Goal: Task Accomplishment & Management: Complete application form

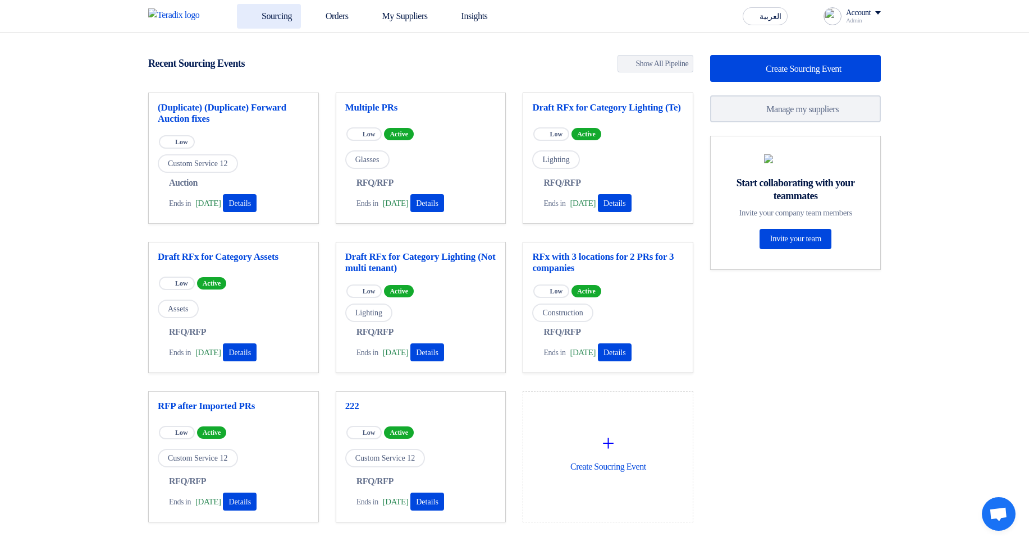
click at [263, 13] on link "Sourcing" at bounding box center [269, 16] width 64 height 25
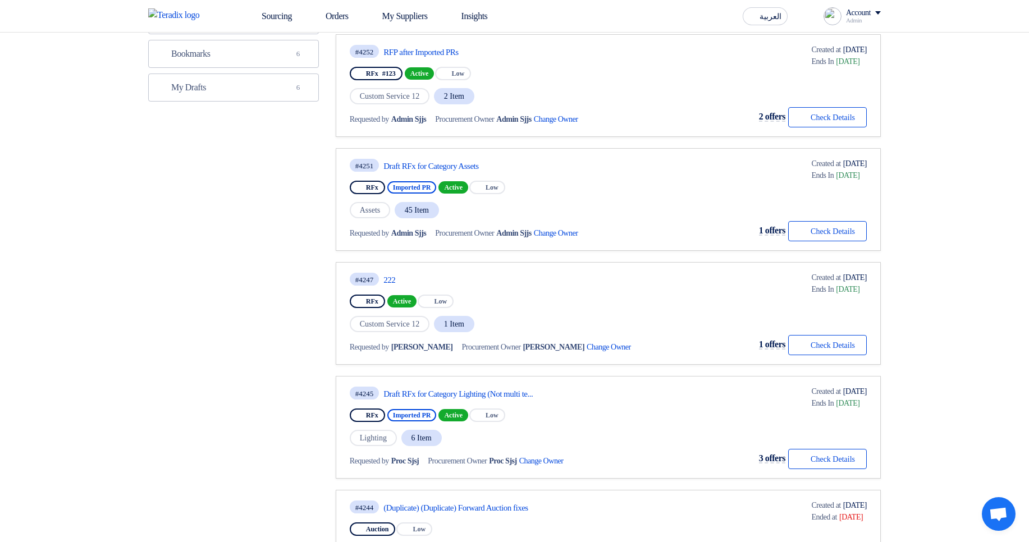
scroll to position [332, 0]
click at [441, 166] on link "Draft RFx for Category Assets" at bounding box center [488, 168] width 211 height 10
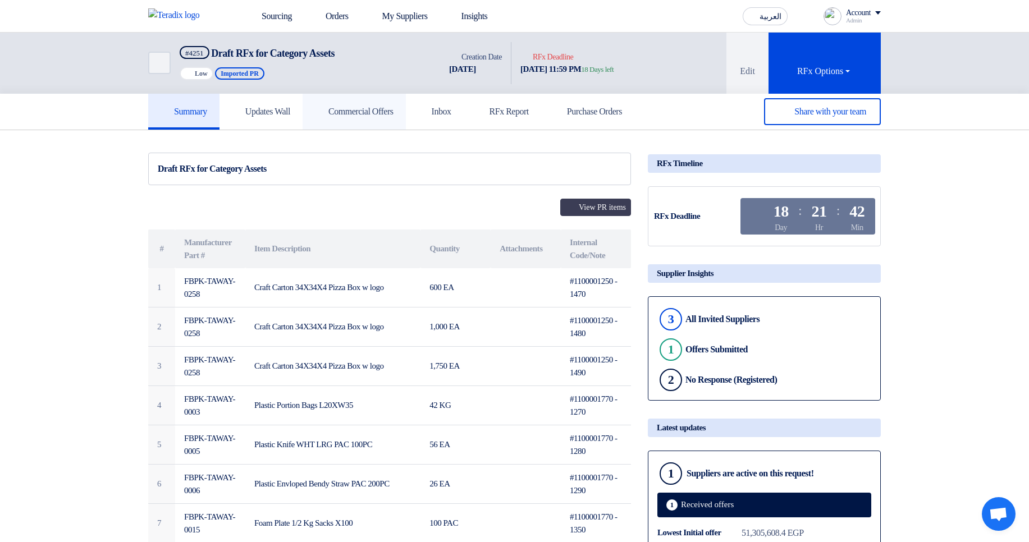
click at [390, 112] on h5 "Commercial Offers" at bounding box center [354, 111] width 79 height 11
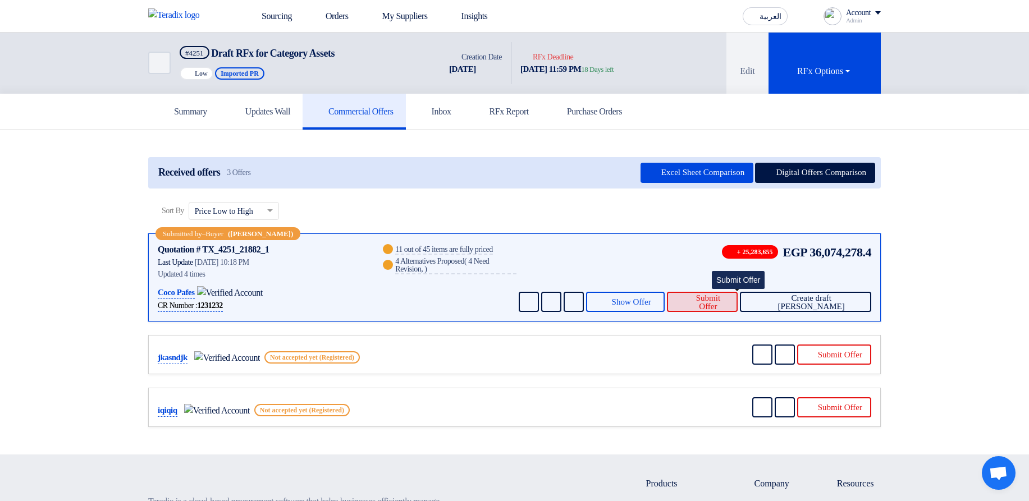
click at [729, 301] on span "Submit Offer" at bounding box center [708, 302] width 42 height 17
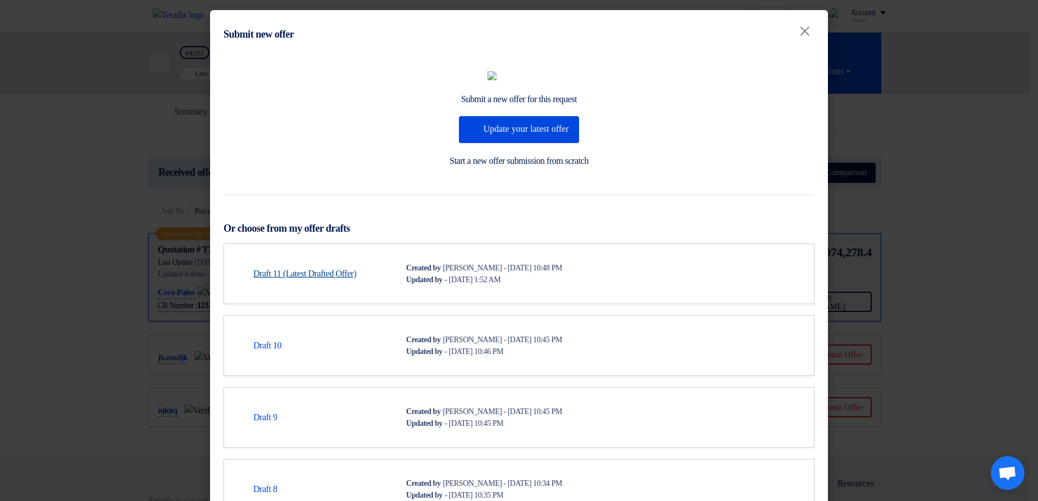
click at [319, 281] on link "Draft 11 (Latest Drafted Offer)" at bounding box center [304, 273] width 103 height 13
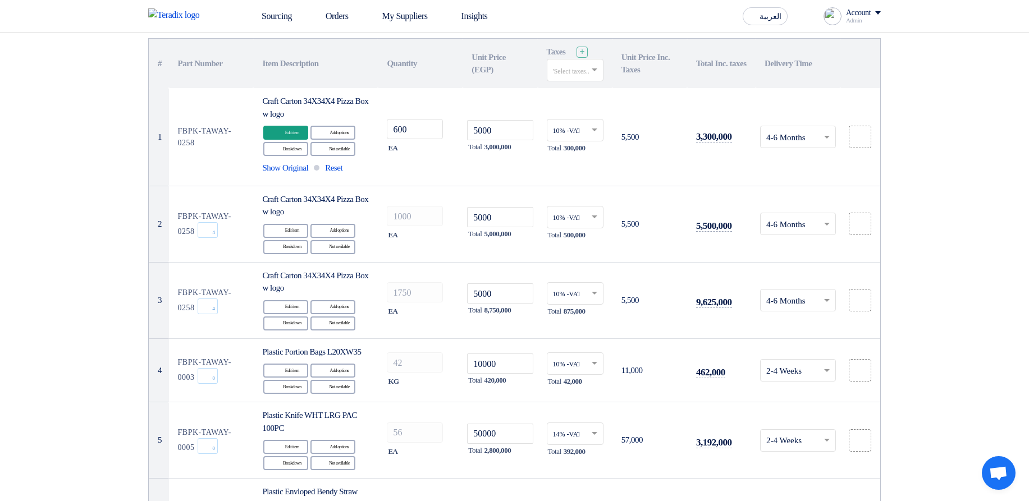
scroll to position [98, 0]
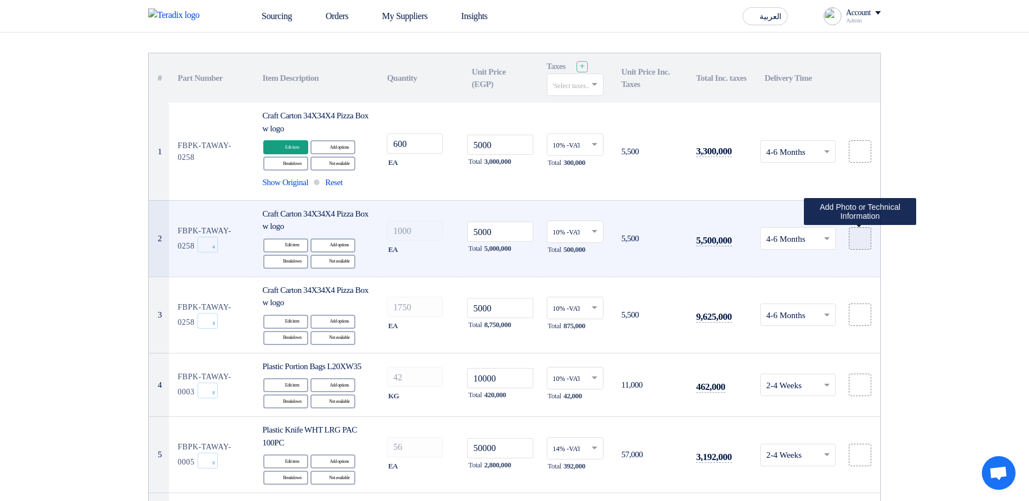
click at [863, 241] on icon at bounding box center [860, 238] width 9 height 9
click at [0, 0] on input "file" at bounding box center [0, 0] width 0 height 0
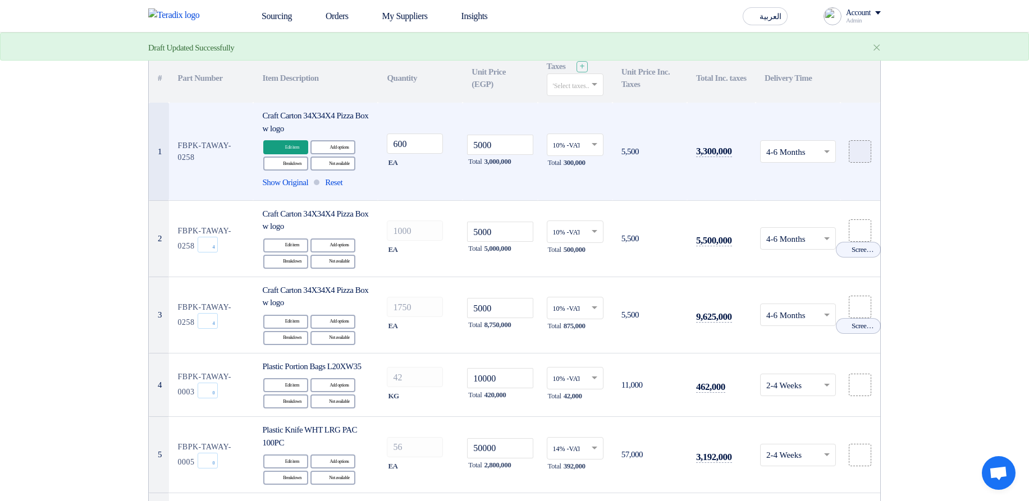
click at [856, 149] on icon at bounding box center [860, 151] width 9 height 9
click at [0, 0] on input "file" at bounding box center [0, 0] width 0 height 0
click at [328, 148] on div "Alternative Add options" at bounding box center [332, 147] width 45 height 14
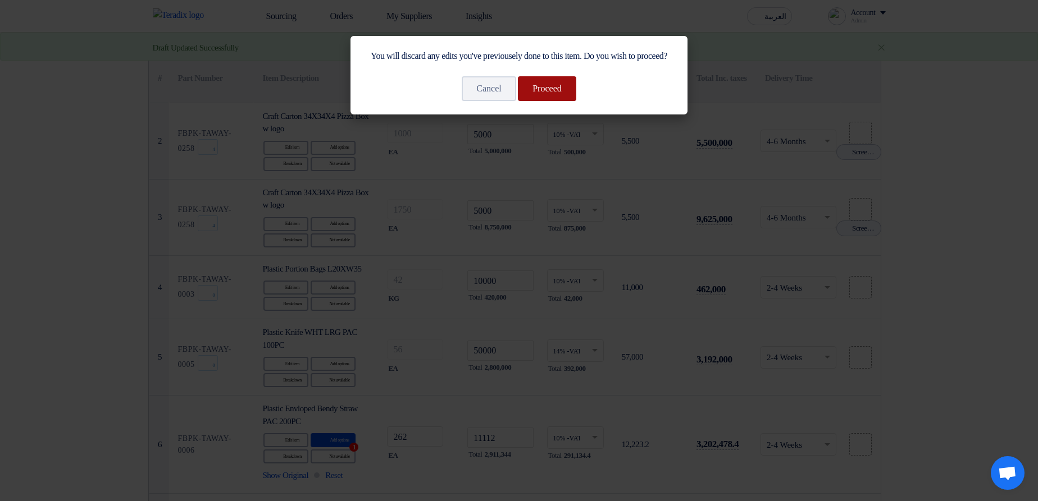
click at [535, 98] on button "Proceed" at bounding box center [547, 88] width 58 height 25
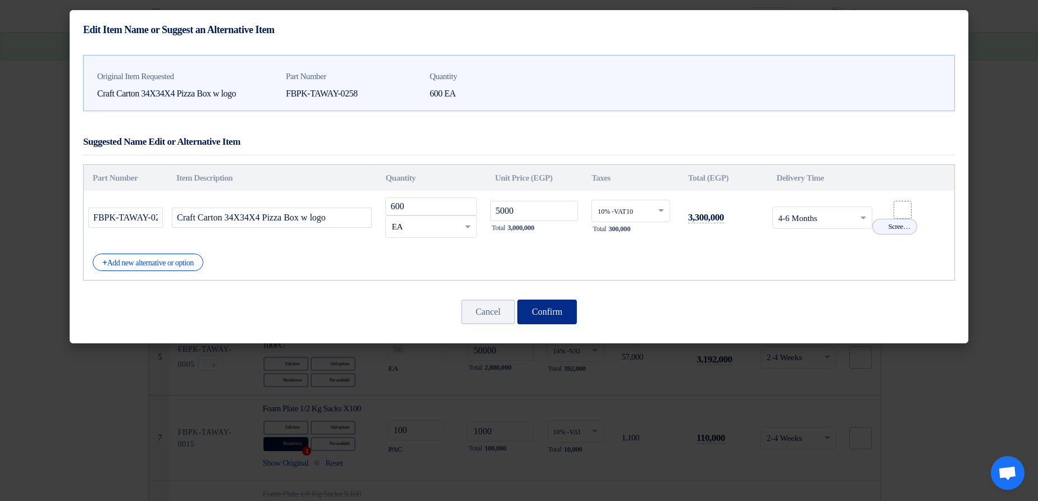
click at [553, 309] on button "Confirm" at bounding box center [547, 312] width 60 height 25
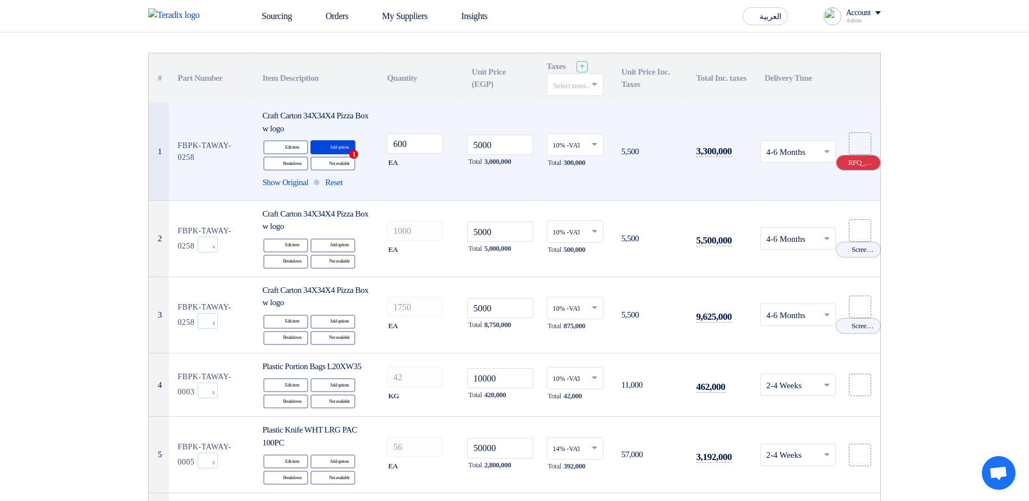
click at [842, 162] on icon "Cancel" at bounding box center [843, 163] width 8 height 8
click at [869, 140] on label at bounding box center [860, 151] width 22 height 22
click at [0, 0] on input "file" at bounding box center [0, 0] width 0 height 0
click at [840, 163] on icon "Cancel" at bounding box center [843, 163] width 8 height 8
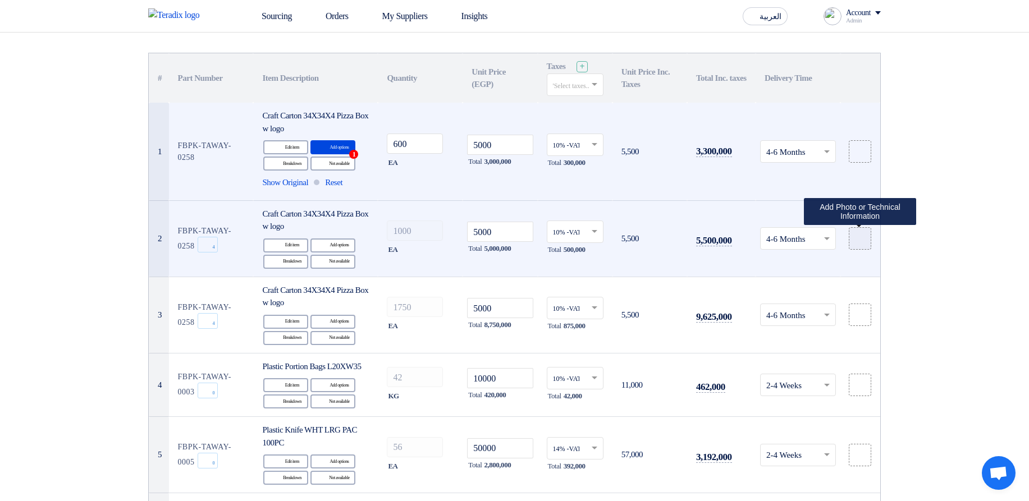
click at [864, 241] on icon at bounding box center [860, 238] width 9 height 9
click at [0, 0] on input "file" at bounding box center [0, 0] width 0 height 0
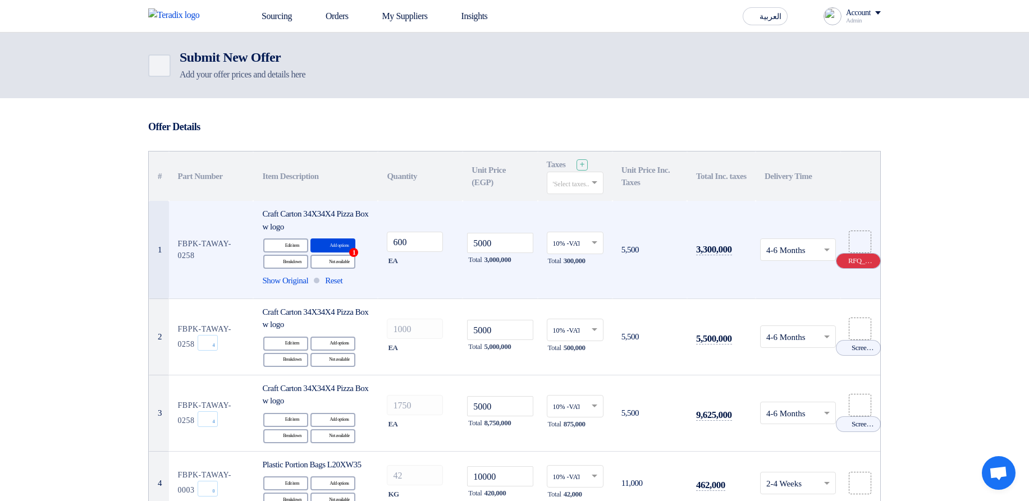
click at [842, 261] on icon "Cancel" at bounding box center [843, 261] width 8 height 8
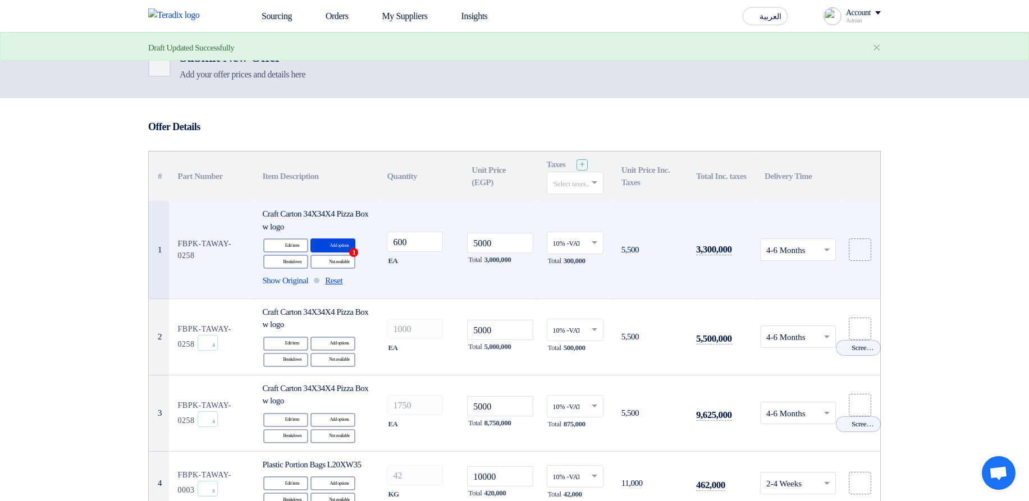
click at [342, 278] on span "Reset" at bounding box center [333, 281] width 17 height 13
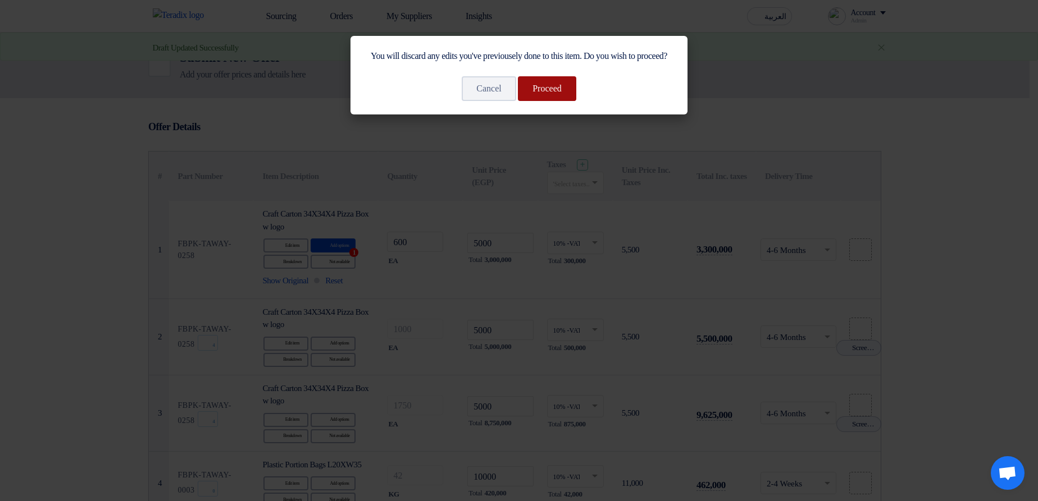
click at [567, 101] on button "Proceed" at bounding box center [547, 88] width 58 height 25
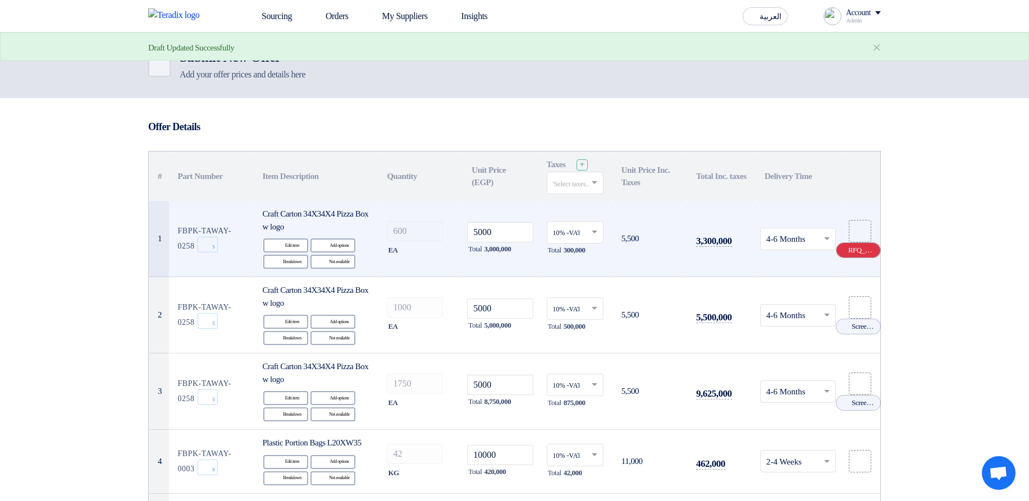
click at [845, 249] on icon "Cancel" at bounding box center [843, 250] width 8 height 8
click at [215, 16] on img at bounding box center [185, 14] width 75 height 13
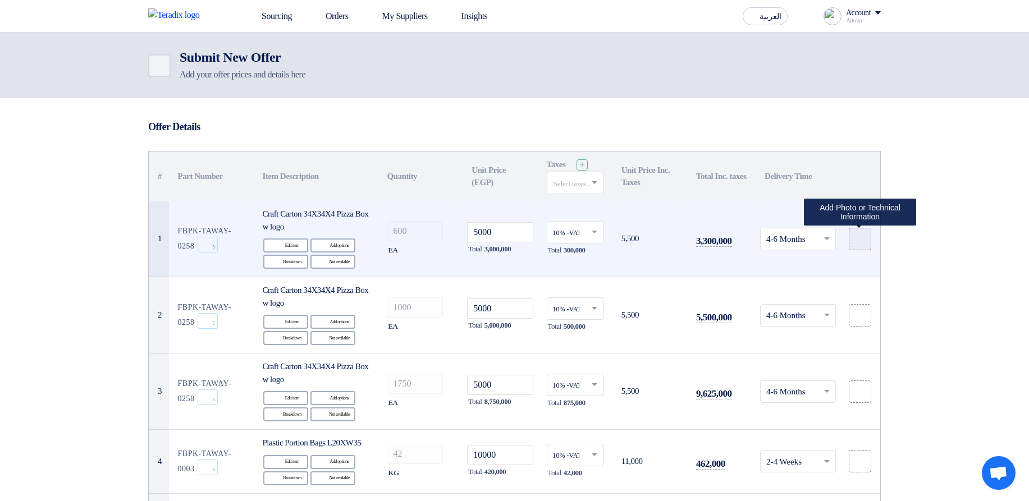
click at [865, 240] on div at bounding box center [860, 238] width 11 height 13
click at [0, 0] on input "file" at bounding box center [0, 0] width 0 height 0
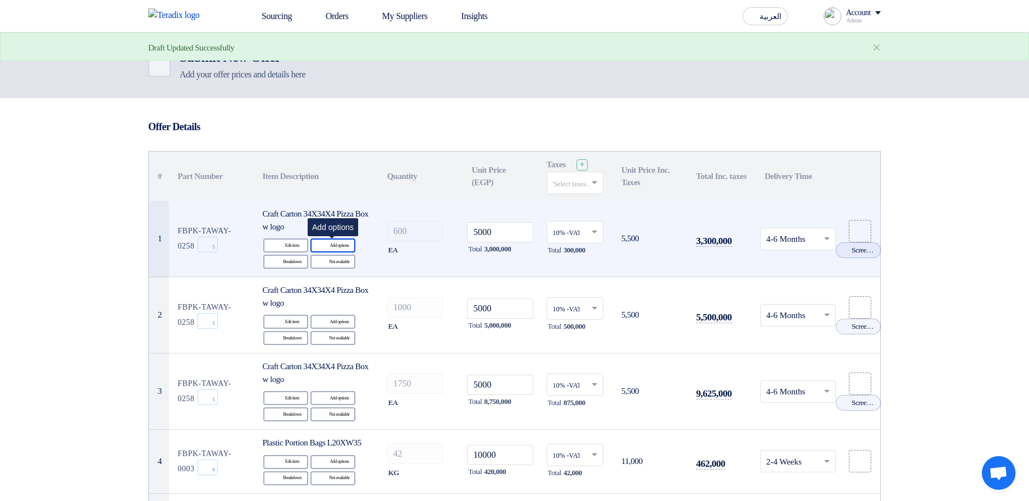
click at [312, 245] on div "Alternative Add options" at bounding box center [332, 246] width 45 height 14
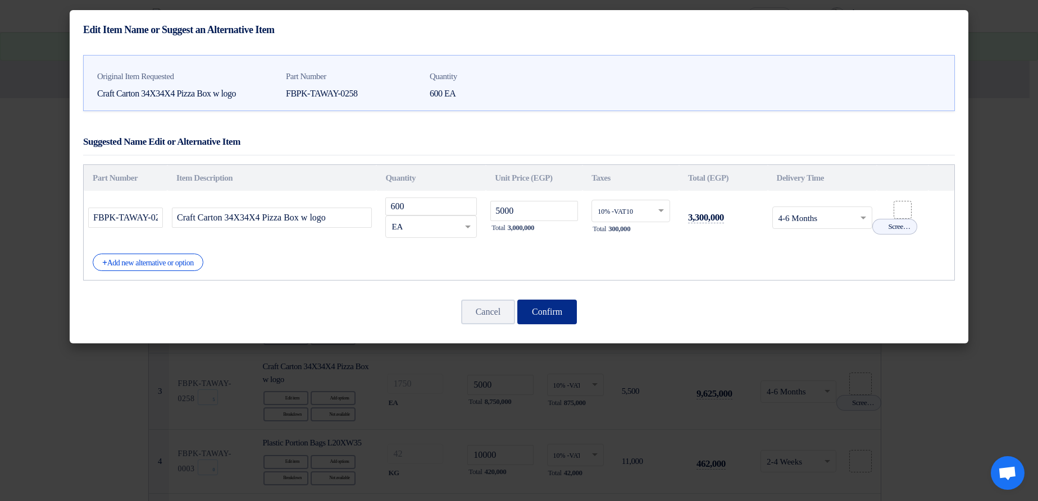
click at [572, 300] on button "Confirm" at bounding box center [547, 312] width 60 height 25
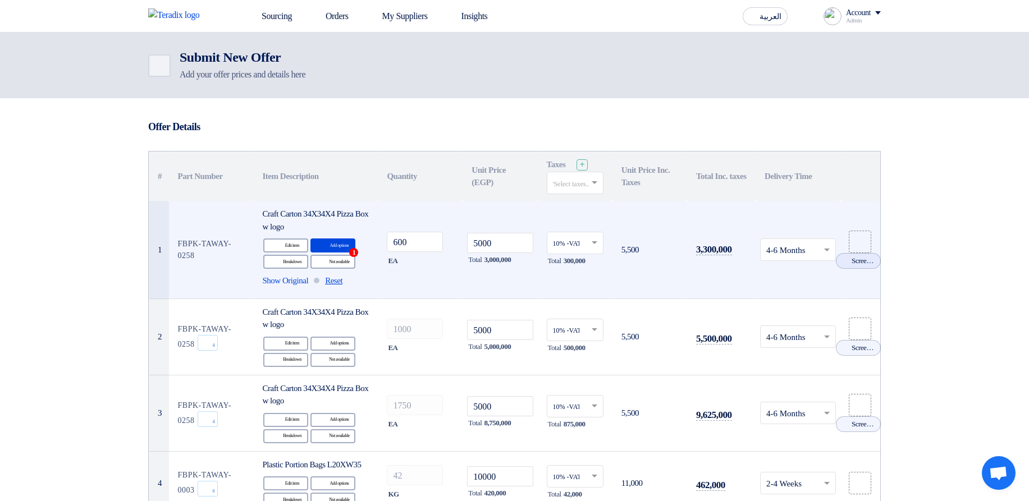
click at [342, 282] on span "Reset" at bounding box center [333, 281] width 17 height 13
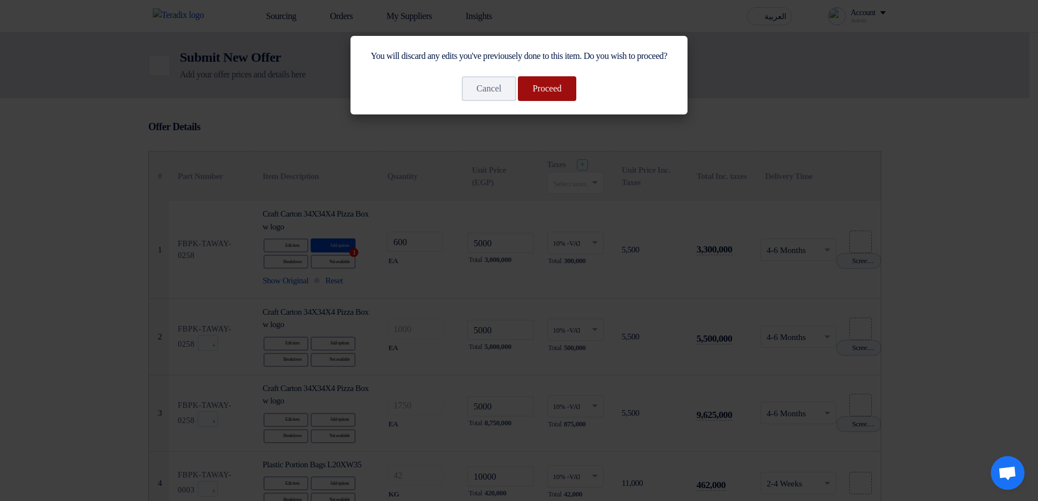
click at [573, 101] on button "Proceed" at bounding box center [547, 88] width 58 height 25
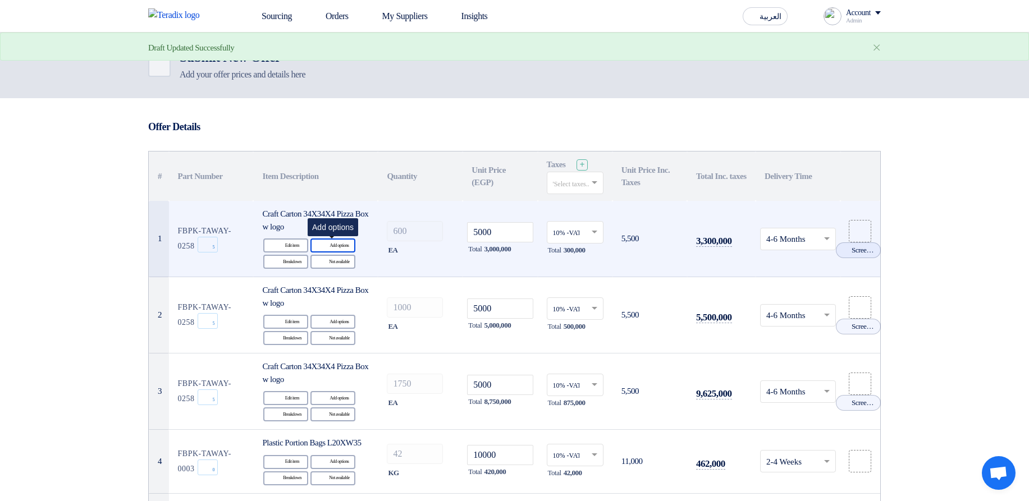
click at [329, 244] on div "Alternative Add options" at bounding box center [332, 246] width 45 height 14
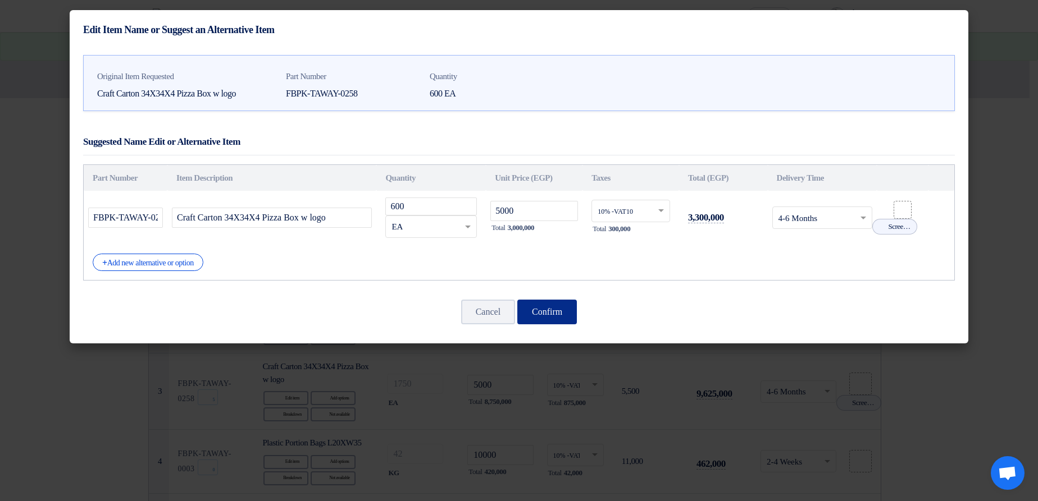
click at [568, 310] on button "Confirm" at bounding box center [547, 312] width 60 height 25
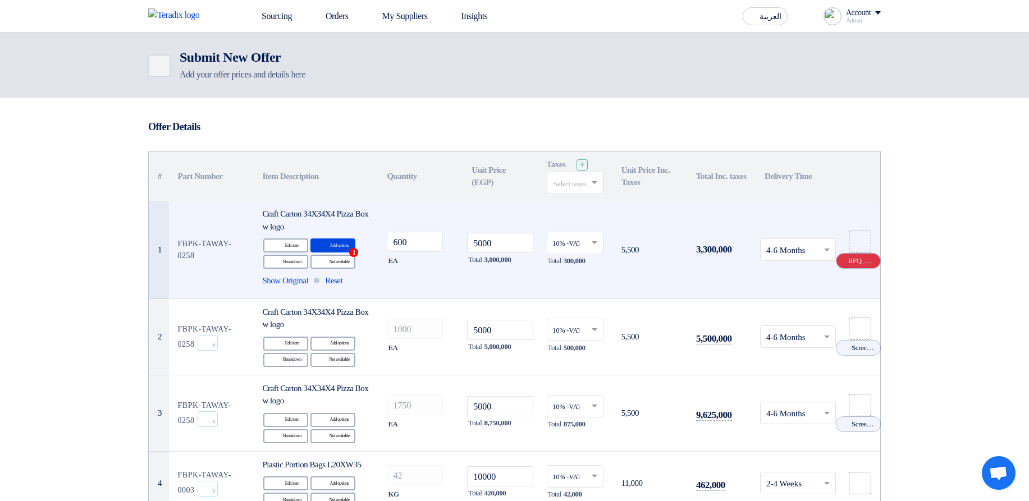
click at [842, 261] on icon "Cancel" at bounding box center [843, 261] width 8 height 8
click at [857, 254] on icon at bounding box center [860, 249] width 9 height 9
click at [0, 0] on input "file" at bounding box center [0, 0] width 0 height 0
click at [279, 264] on icon "Breakdown" at bounding box center [277, 262] width 10 height 10
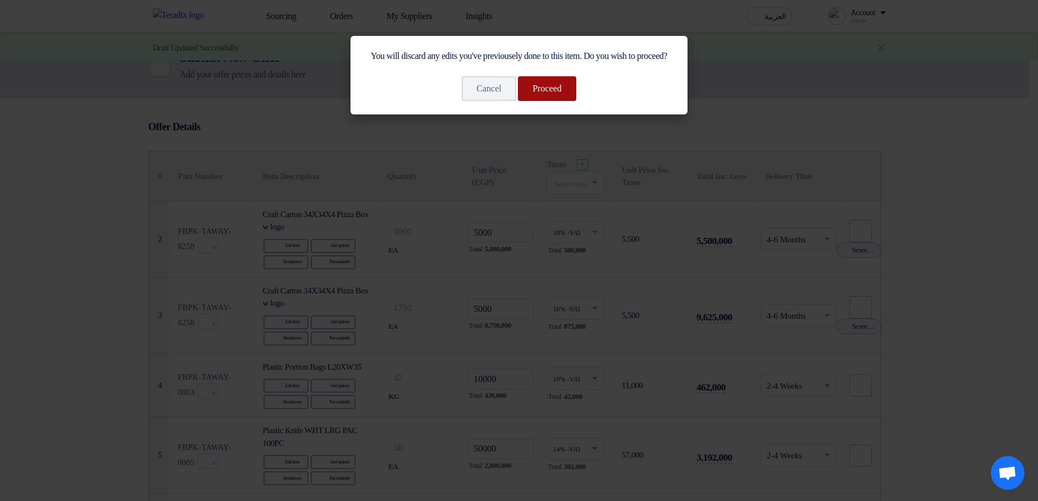
click at [546, 101] on button "Proceed" at bounding box center [547, 88] width 58 height 25
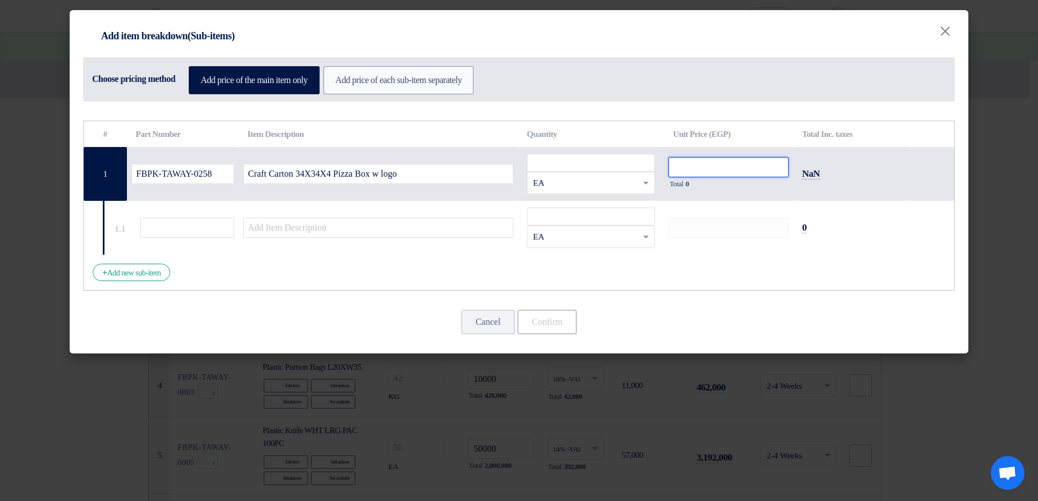
click at [710, 168] on input "number" at bounding box center [728, 167] width 120 height 20
type input "9"
click at [586, 168] on input "number" at bounding box center [591, 163] width 128 height 18
type input "9"
click at [599, 217] on input "number" at bounding box center [591, 217] width 128 height 18
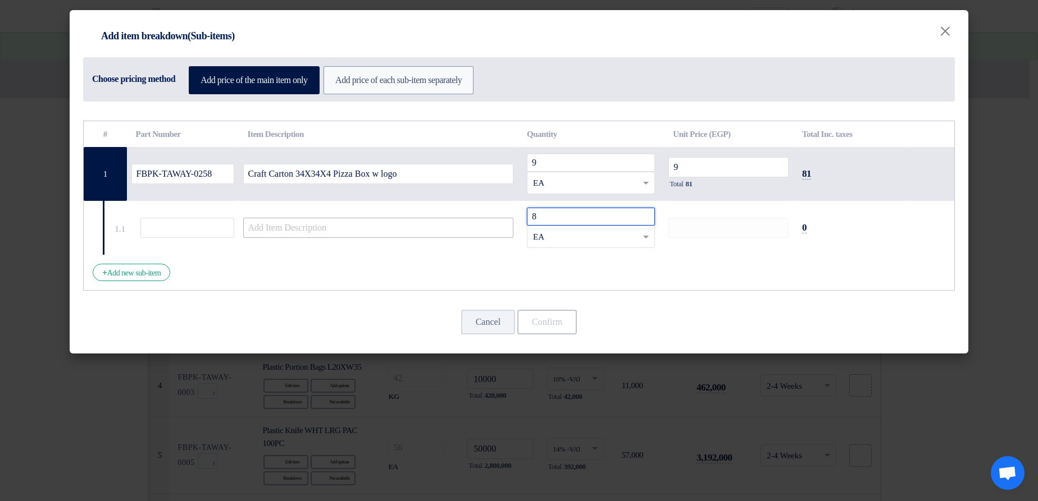
type input "8"
click at [395, 236] on input "text" at bounding box center [378, 228] width 271 height 20
type input "9"
click at [569, 326] on button "Confirm" at bounding box center [547, 322] width 60 height 25
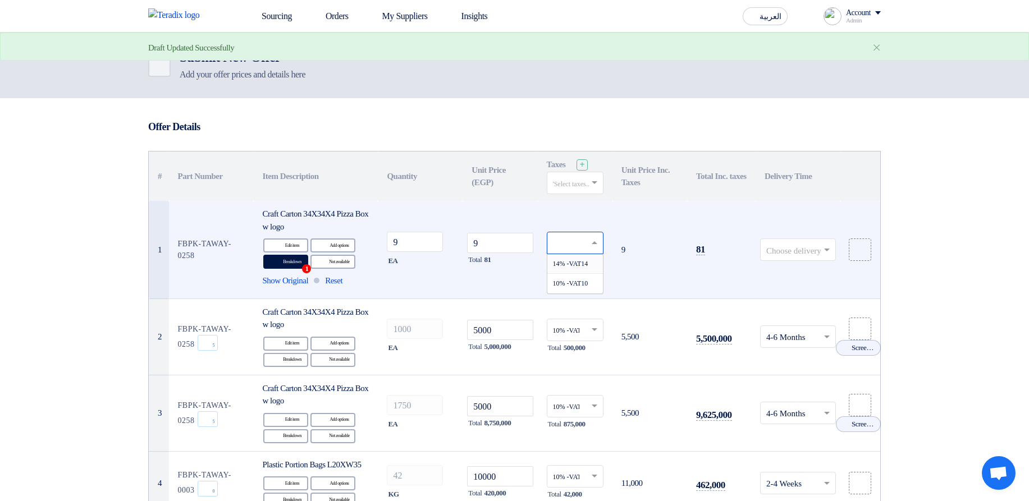
click at [567, 243] on input "text" at bounding box center [569, 244] width 33 height 19
click at [560, 267] on span "14% -VAT14" at bounding box center [570, 264] width 35 height 8
click at [805, 245] on input "text" at bounding box center [792, 250] width 52 height 19
click at [792, 295] on span "3-5 Days" at bounding box center [781, 293] width 31 height 9
click at [858, 246] on icon at bounding box center [860, 249] width 9 height 9
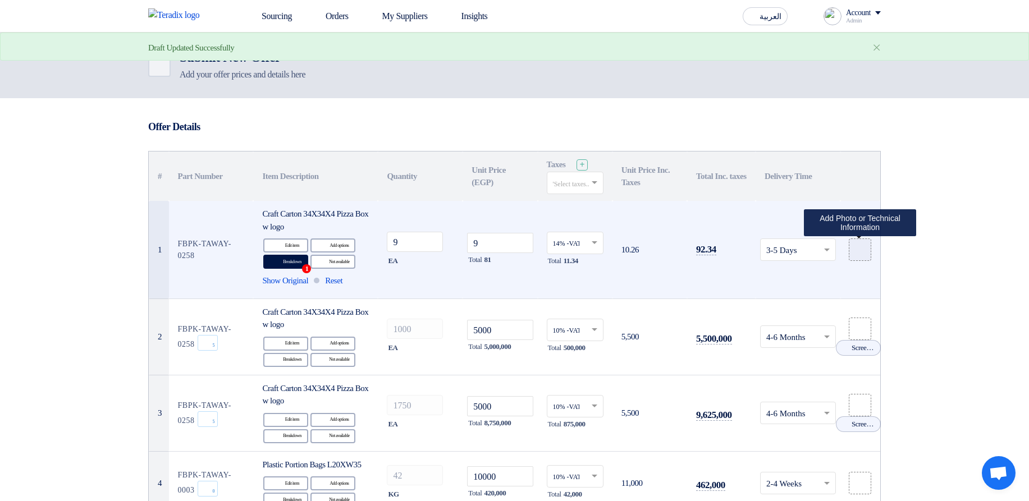
click at [0, 0] on input "file" at bounding box center [0, 0] width 0 height 0
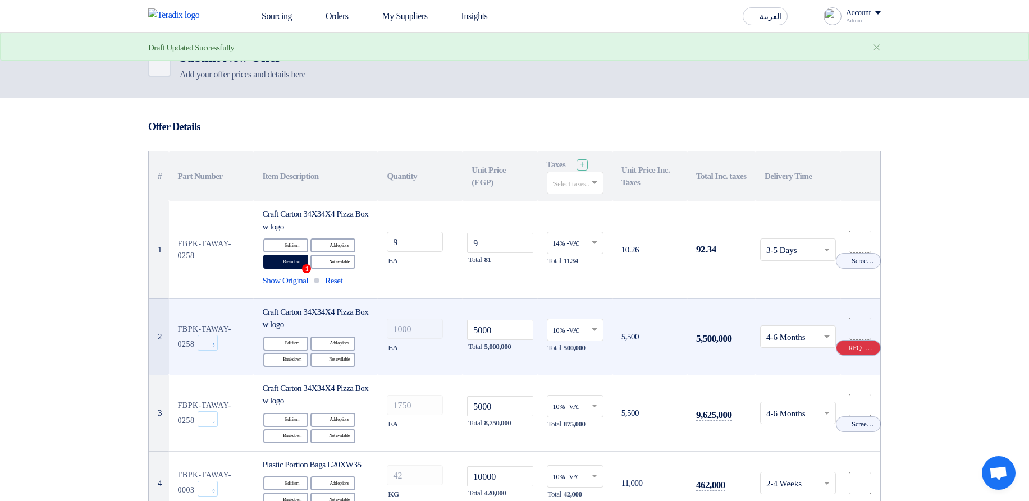
click at [839, 344] on use at bounding box center [839, 344] width 0 height 0
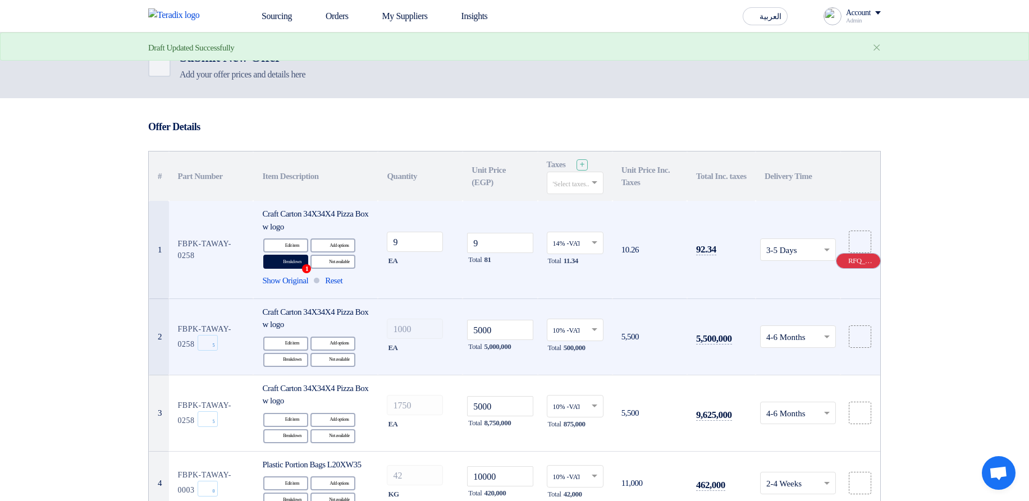
click at [842, 261] on icon "Cancel" at bounding box center [843, 261] width 8 height 8
click at [859, 340] on icon at bounding box center [860, 336] width 9 height 9
click at [0, 0] on input "file" at bounding box center [0, 0] width 0 height 0
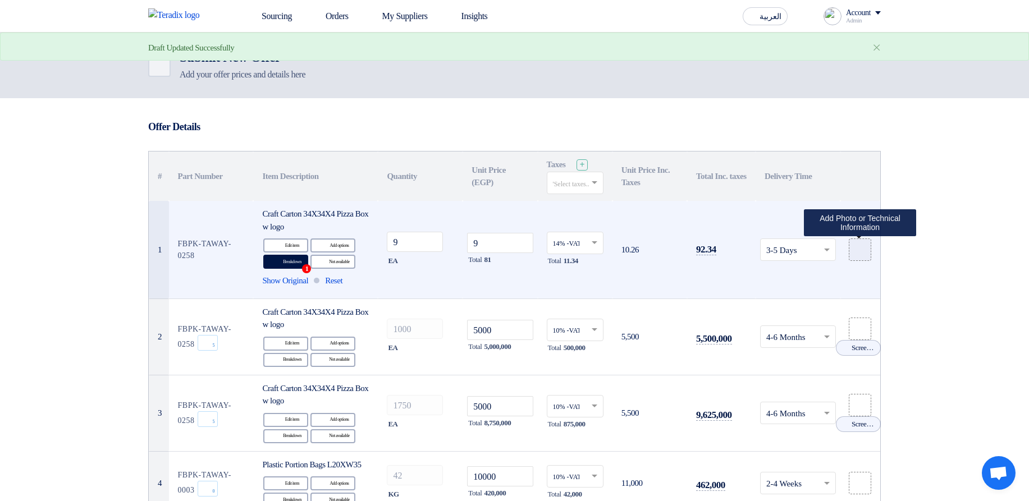
click at [858, 251] on icon at bounding box center [860, 249] width 9 height 9
click at [0, 0] on input "file" at bounding box center [0, 0] width 0 height 0
click at [845, 263] on icon "Cancel" at bounding box center [843, 261] width 8 height 8
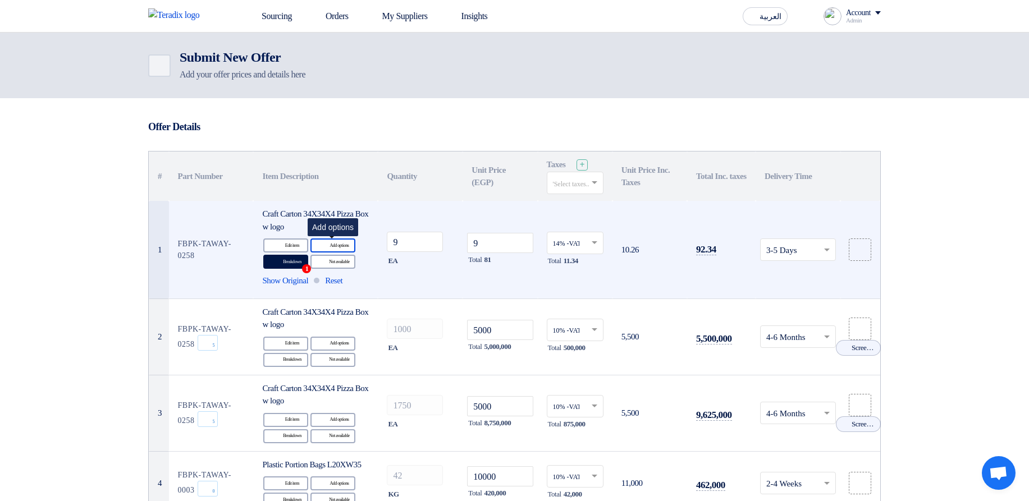
click at [318, 249] on icon "Alternative" at bounding box center [324, 246] width 12 height 12
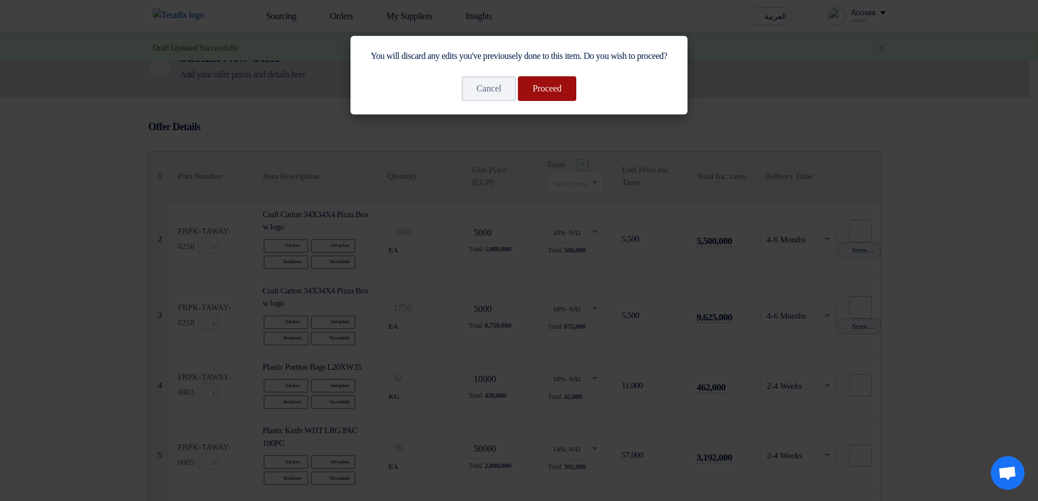
click at [560, 101] on button "Proceed" at bounding box center [547, 88] width 58 height 25
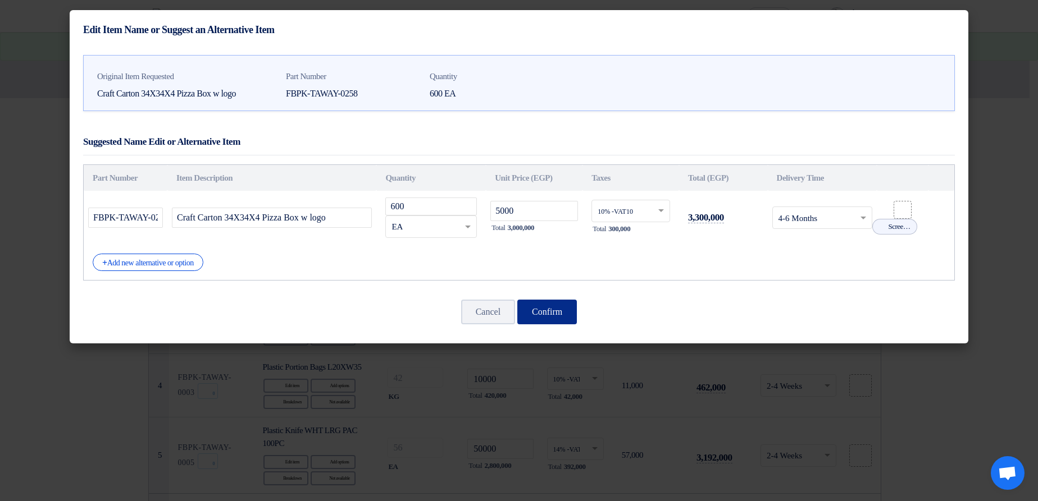
click at [540, 309] on button "Confirm" at bounding box center [547, 312] width 60 height 25
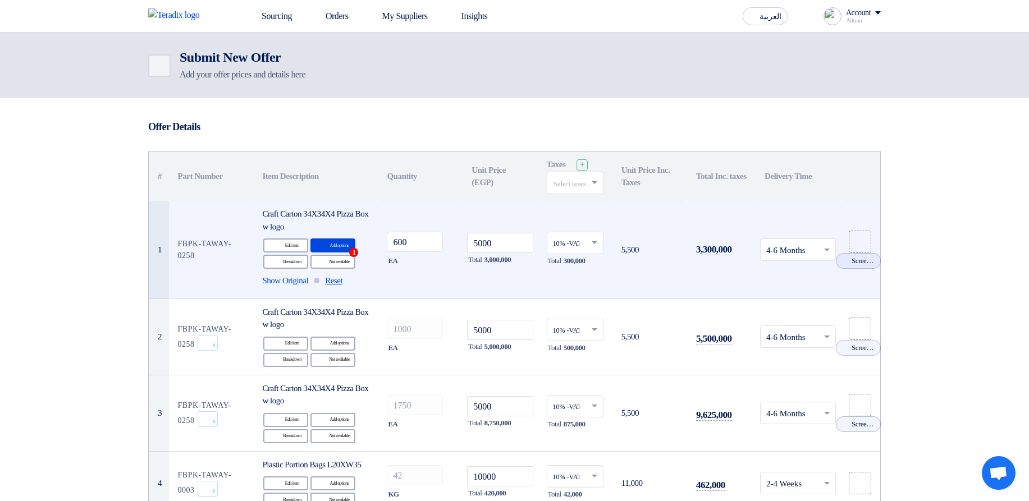
click at [337, 284] on span "Reset" at bounding box center [333, 281] width 17 height 13
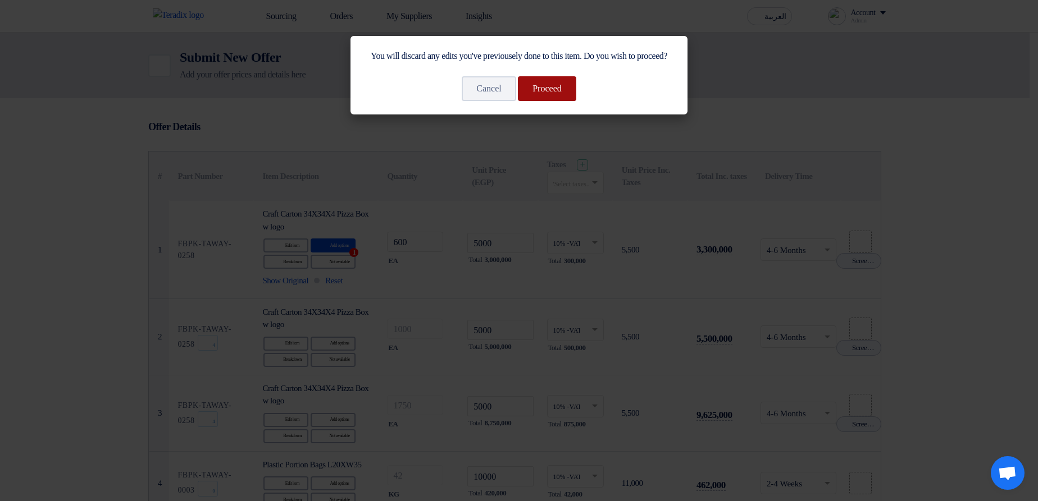
click at [548, 101] on button "Proceed" at bounding box center [547, 88] width 58 height 25
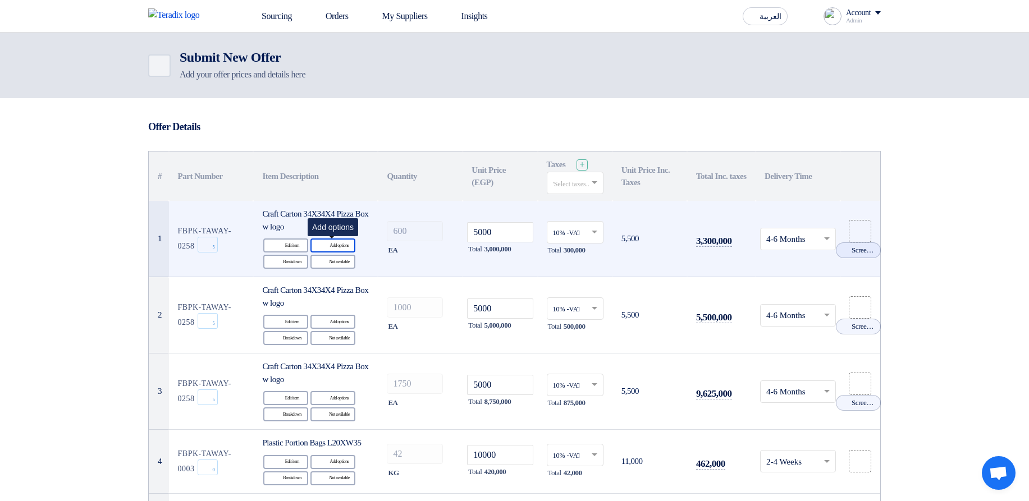
click at [331, 247] on div "Alternative Add options" at bounding box center [332, 246] width 45 height 14
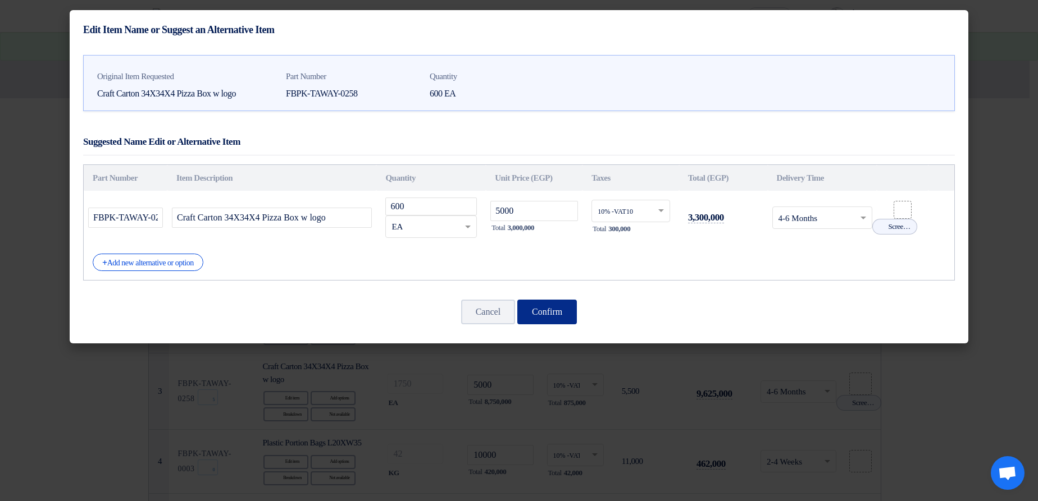
click at [557, 309] on button "Confirm" at bounding box center [547, 312] width 60 height 25
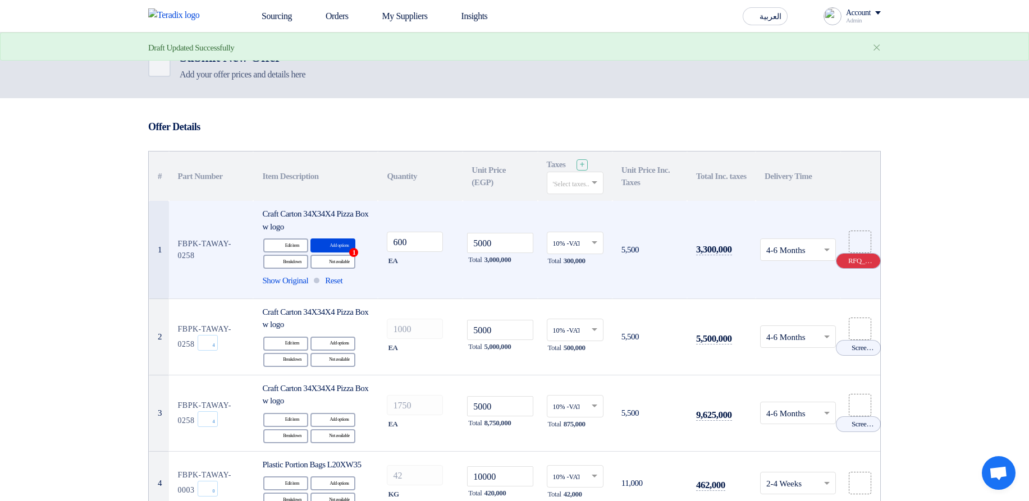
click at [841, 261] on icon "Cancel" at bounding box center [843, 261] width 8 height 8
